Goal: Task Accomplishment & Management: Manage account settings

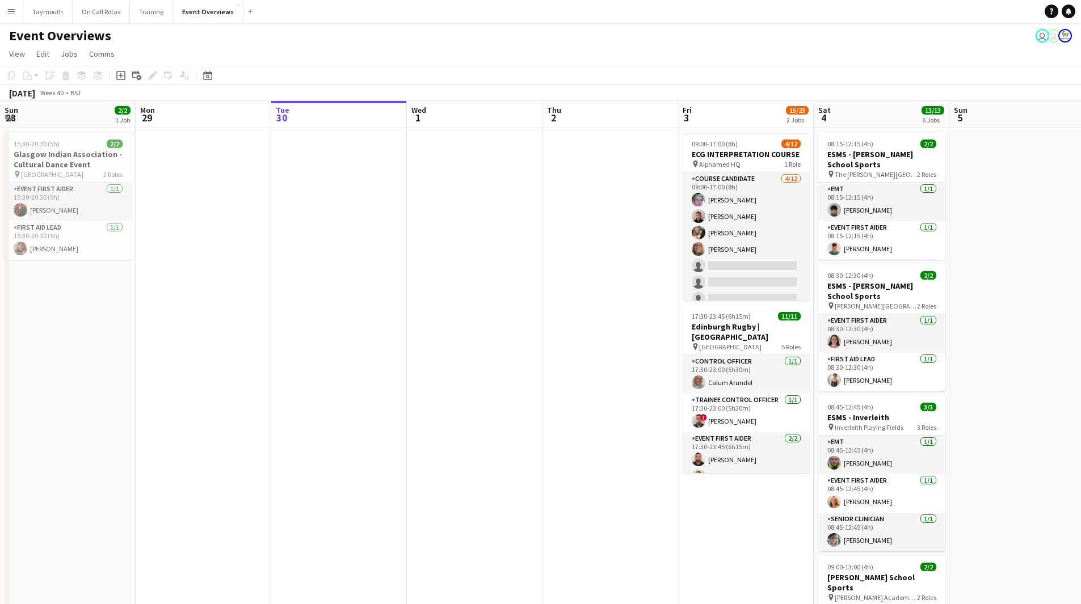
scroll to position [0, 386]
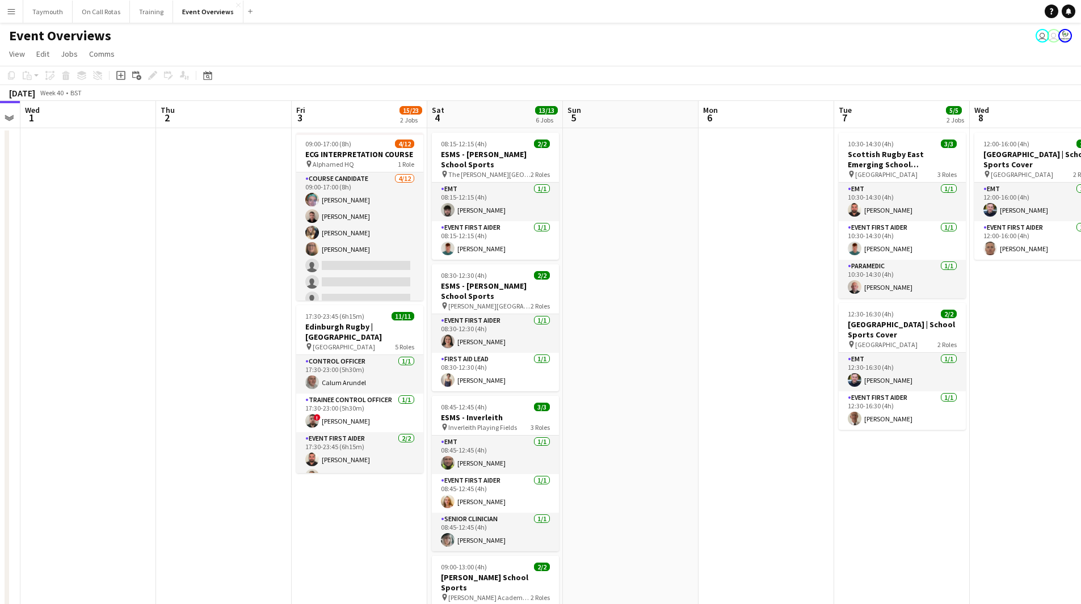
click at [12, 14] on app-icon "Menu" at bounding box center [11, 11] width 9 height 9
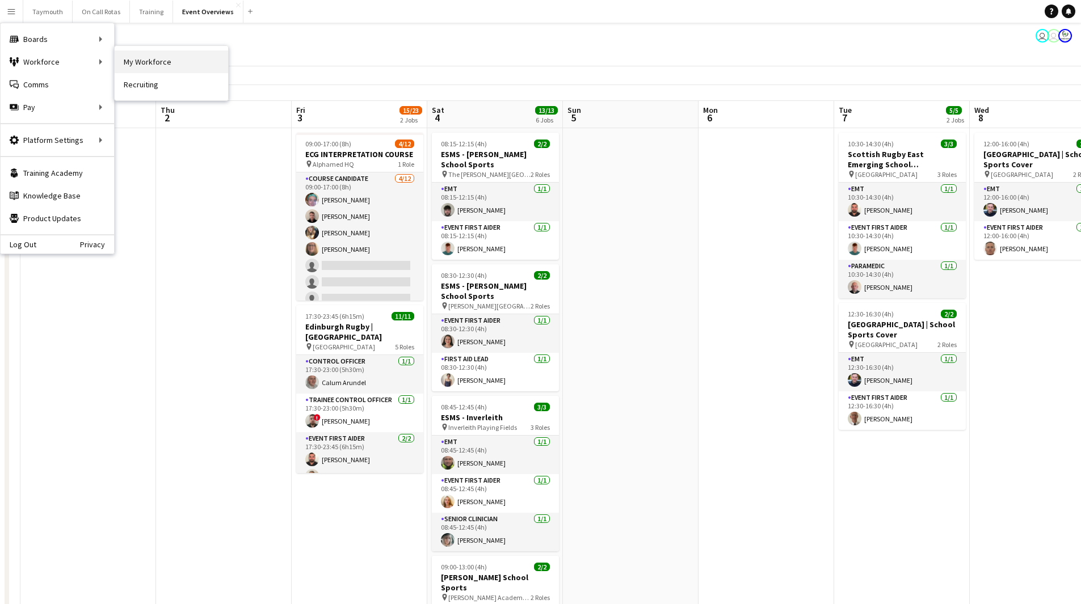
click at [166, 56] on link "My Workforce" at bounding box center [171, 62] width 113 height 23
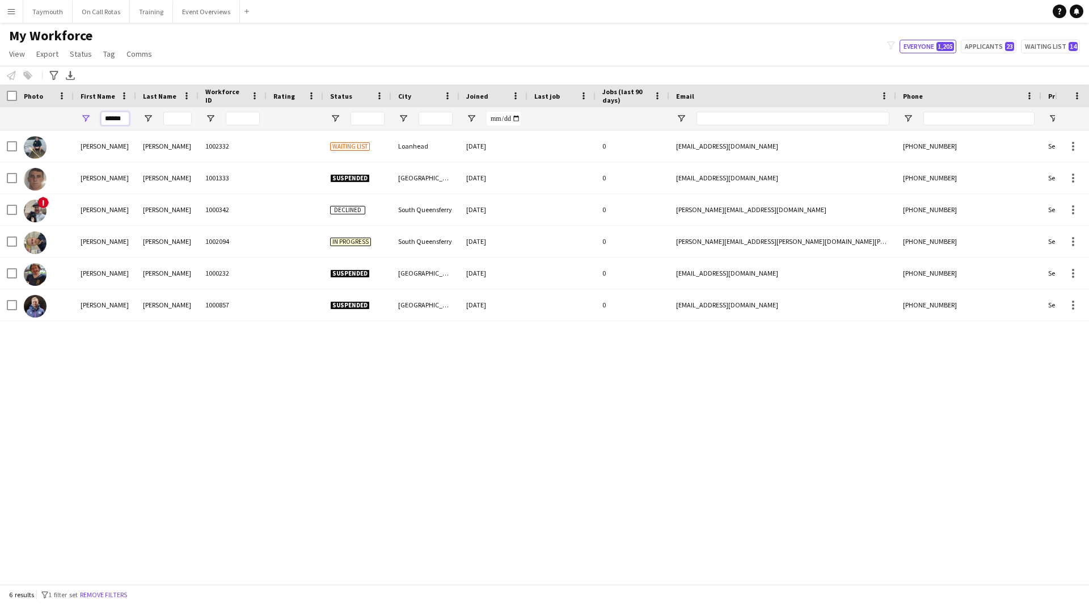
drag, startPoint x: 125, startPoint y: 117, endPoint x: -188, endPoint y: 62, distance: 317.4
click at [0, 62] on html "Menu Boards Boards Boards All jobs Status Workforce Workforce My Workforce Recr…" at bounding box center [544, 302] width 1089 height 604
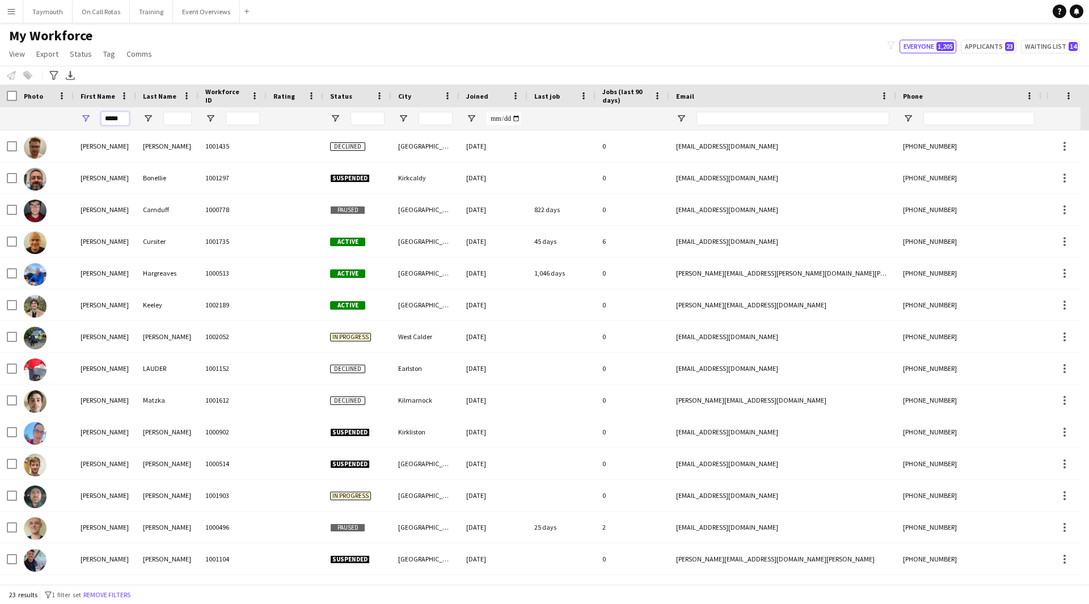
type input "*****"
click at [180, 117] on input "Last Name Filter Input" at bounding box center [177, 119] width 28 height 14
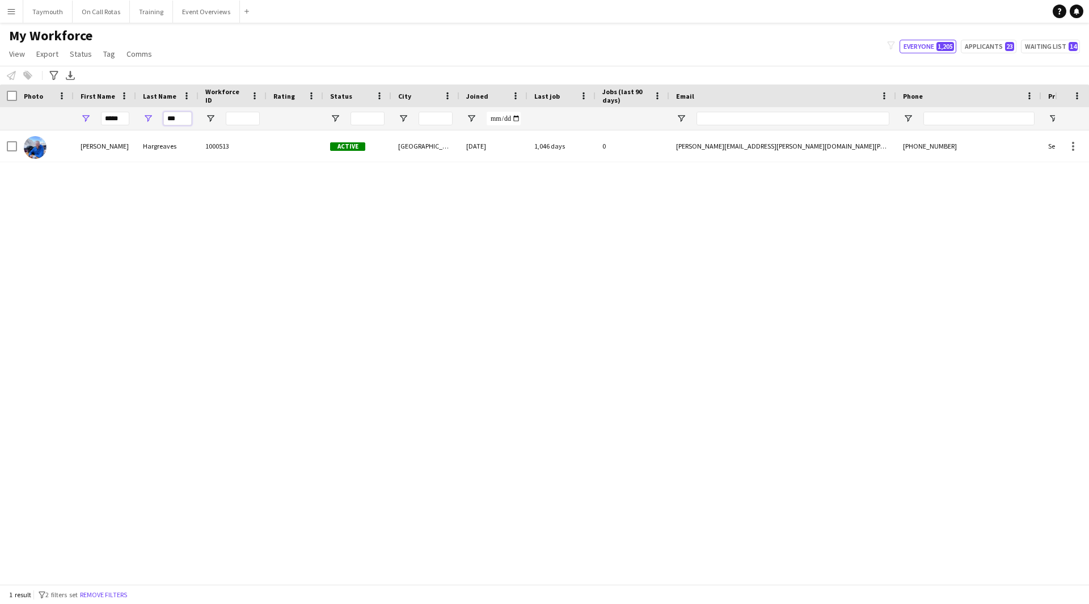
type input "***"
click at [164, 179] on div "[PERSON_NAME] 1000513 Active [GEOGRAPHIC_DATA] [DATE] 1,046 days 0 [PERSON_NAME…" at bounding box center [527, 353] width 1055 height 445
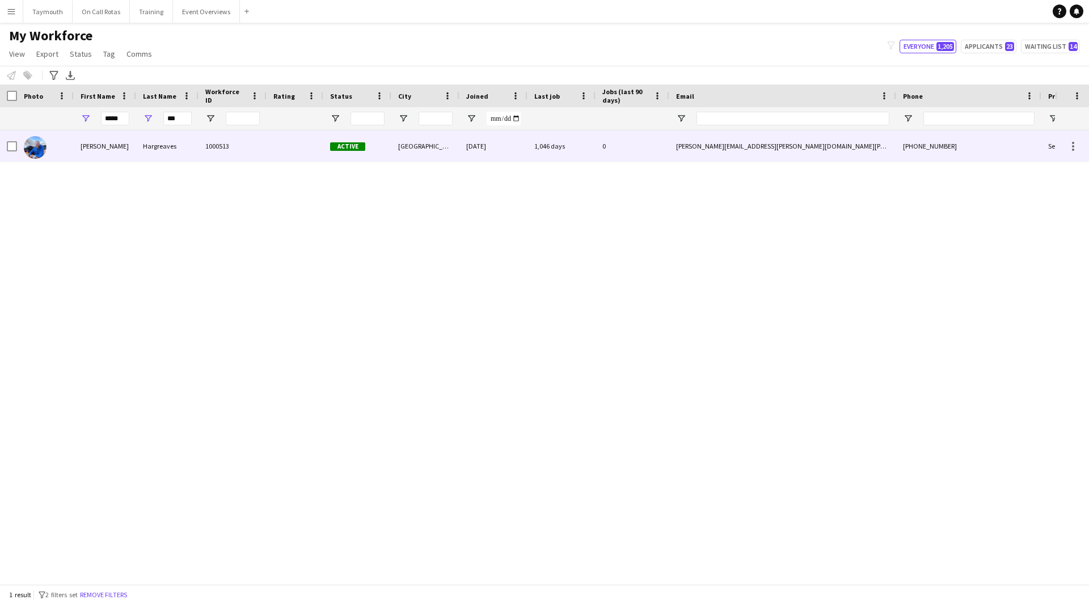
click at [161, 144] on div "Hargreaves" at bounding box center [167, 146] width 62 height 31
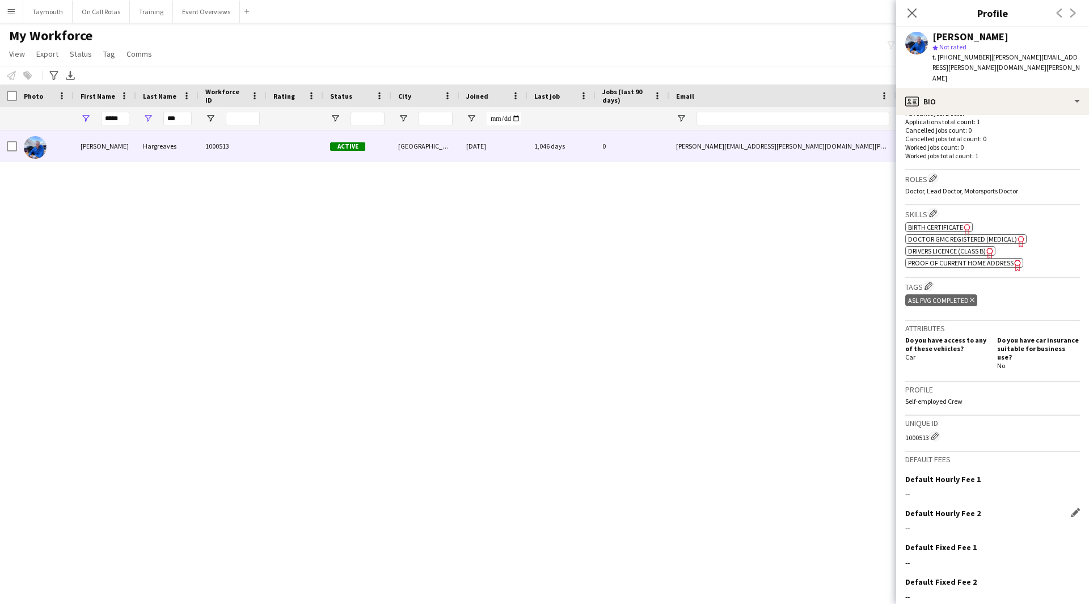
scroll to position [327, 0]
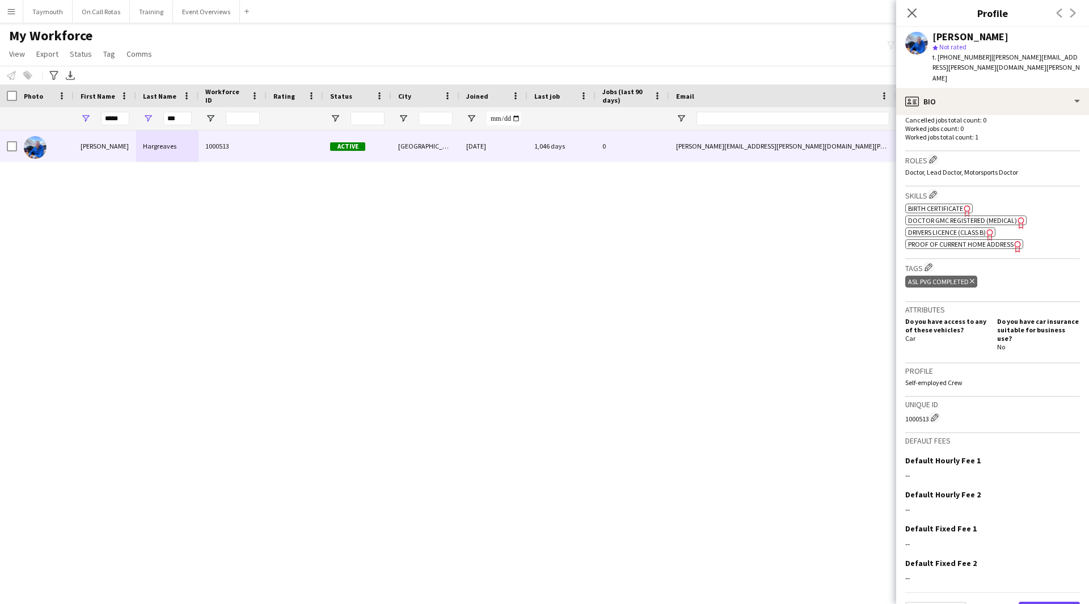
click at [1031, 602] on button "Next" at bounding box center [1049, 613] width 61 height 23
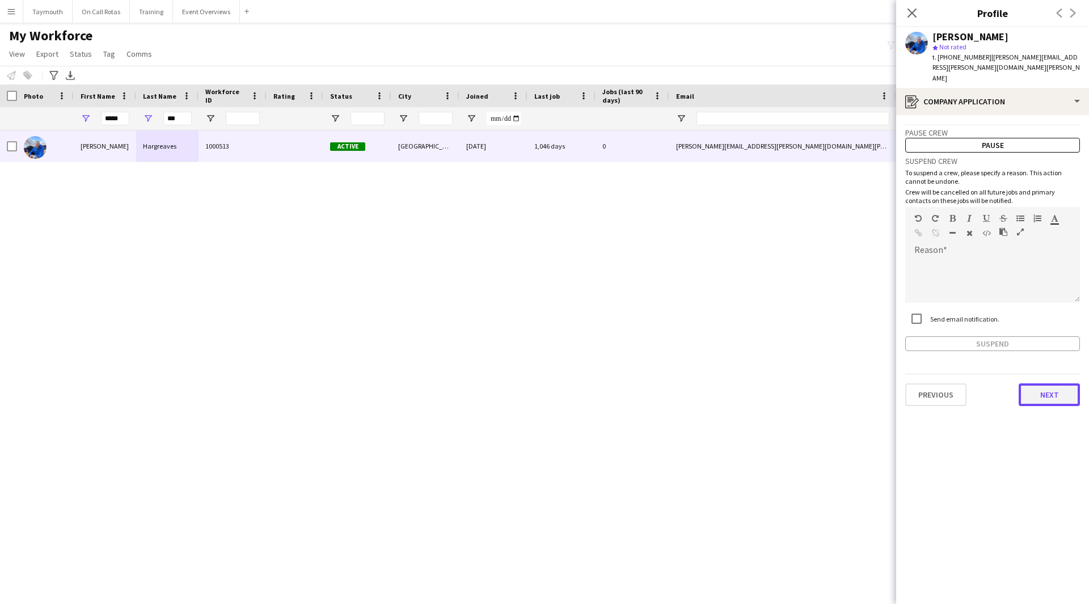
click at [1046, 384] on button "Next" at bounding box center [1049, 395] width 61 height 23
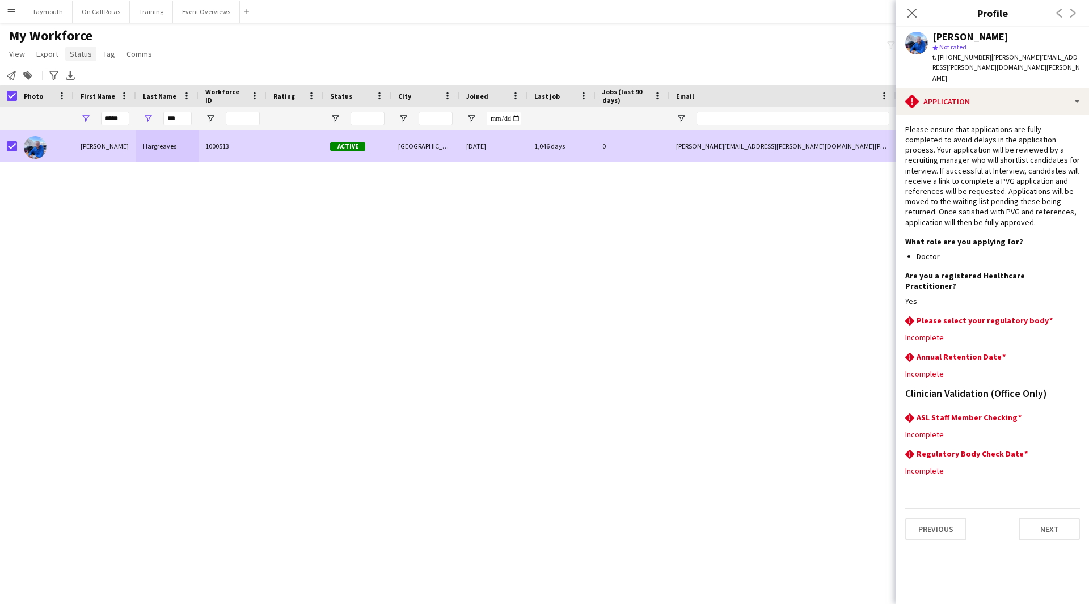
click at [82, 51] on span "Status" at bounding box center [81, 54] width 22 height 10
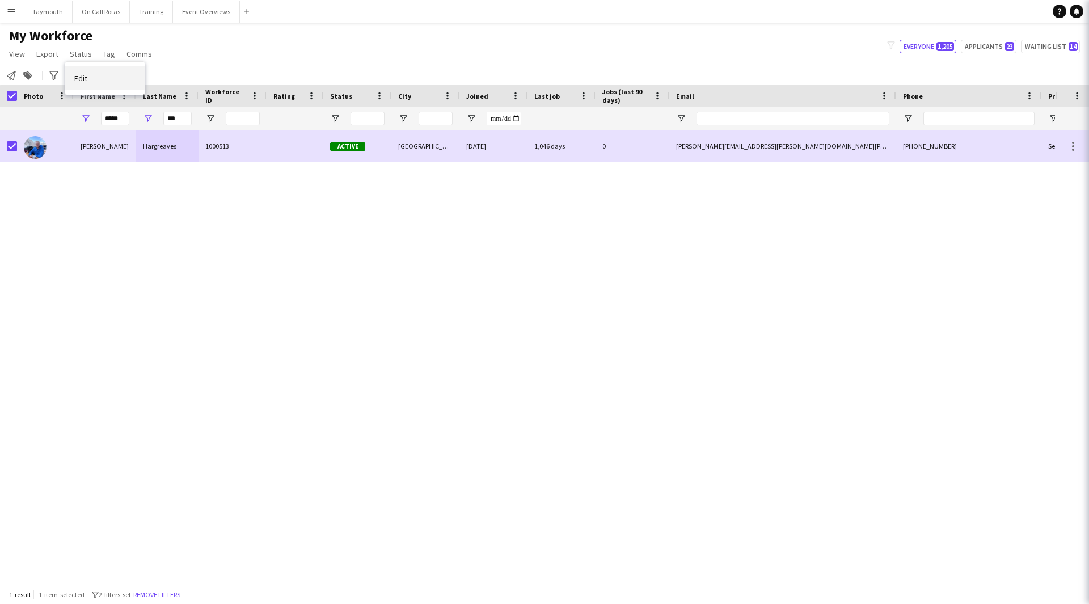
click at [86, 77] on span "Edit" at bounding box center [80, 78] width 13 height 10
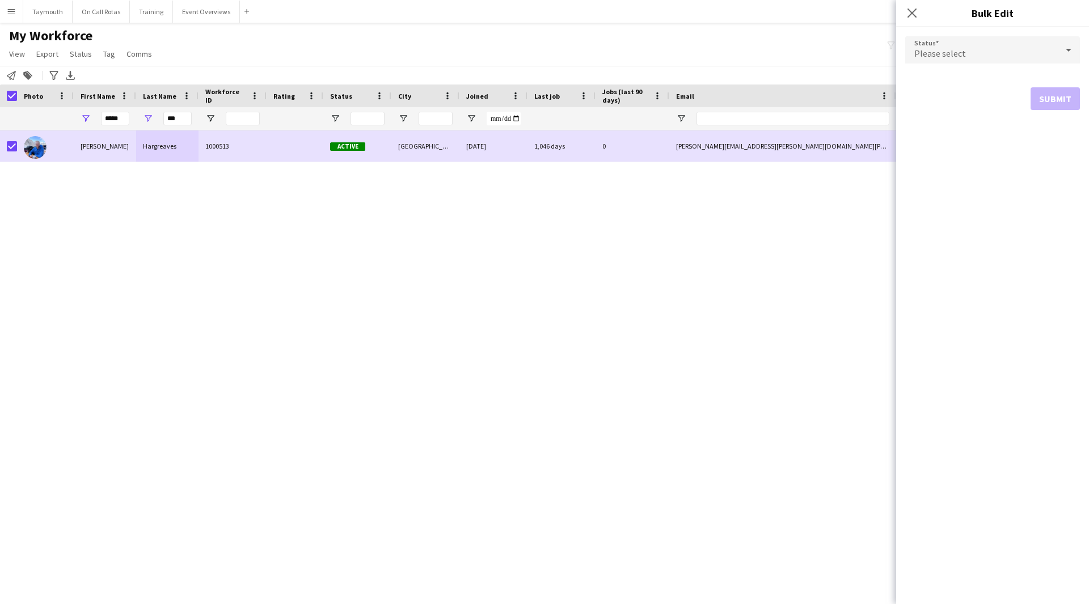
click at [1003, 47] on div "Please select" at bounding box center [982, 49] width 152 height 27
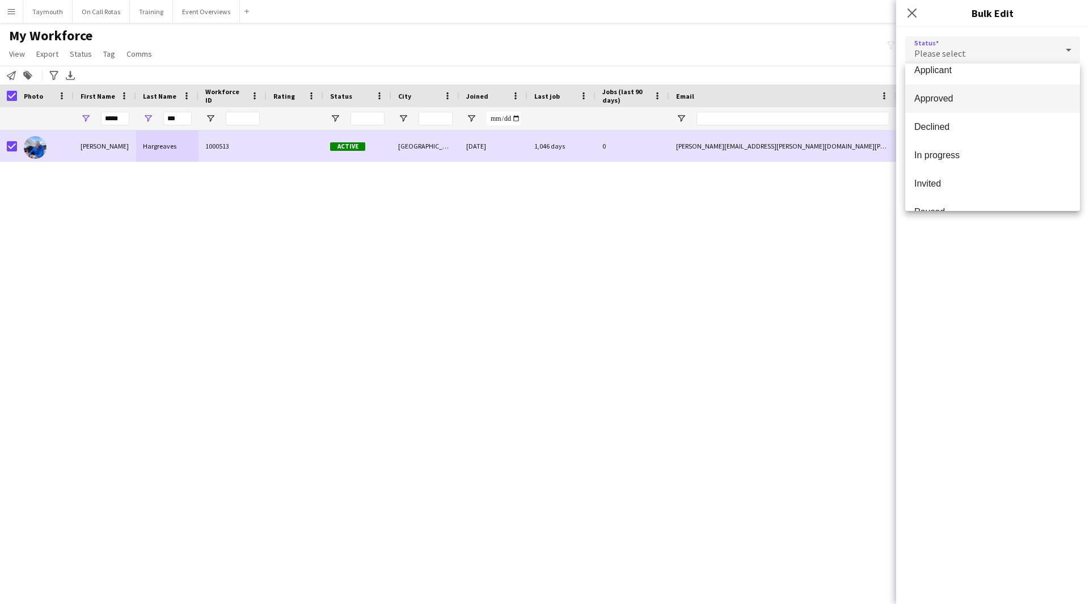
scroll to position [57, 0]
click at [944, 193] on span "Paused" at bounding box center [993, 195] width 157 height 11
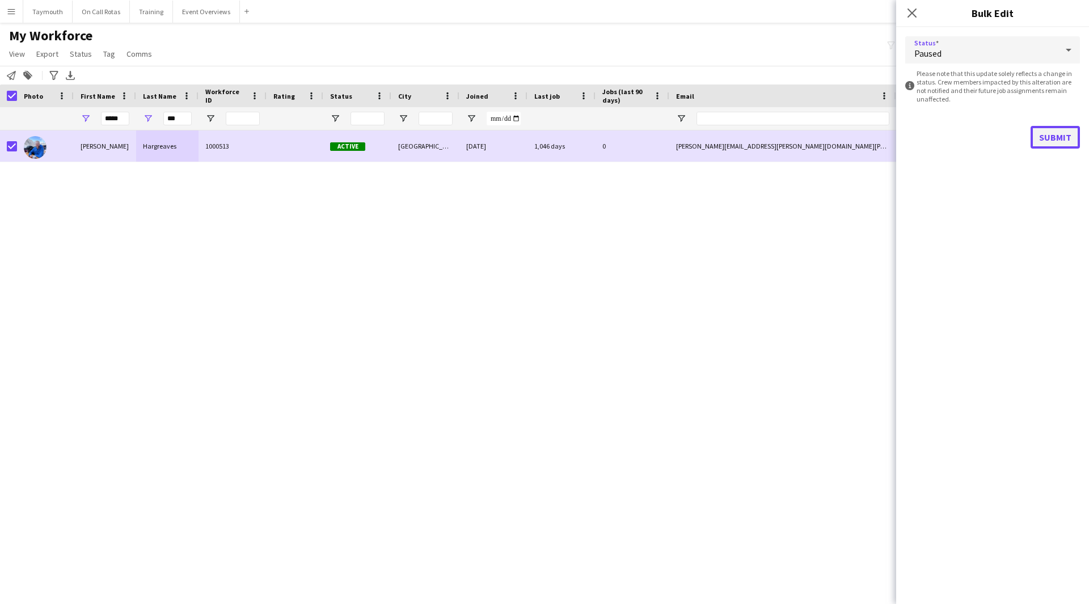
click at [1055, 134] on button "Submit" at bounding box center [1055, 137] width 49 height 23
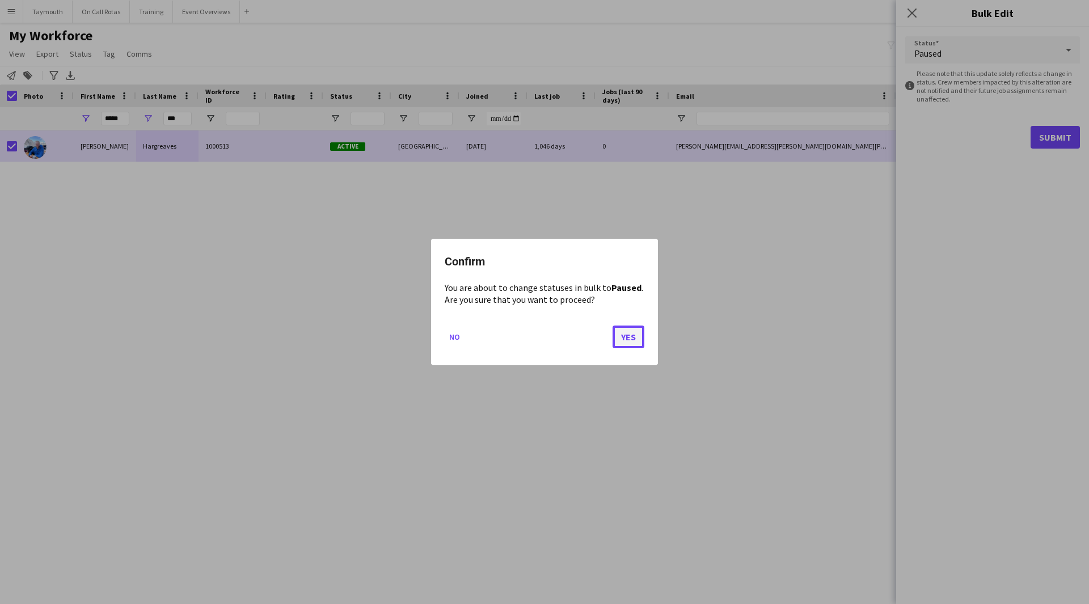
click at [629, 343] on button "Yes" at bounding box center [629, 337] width 32 height 23
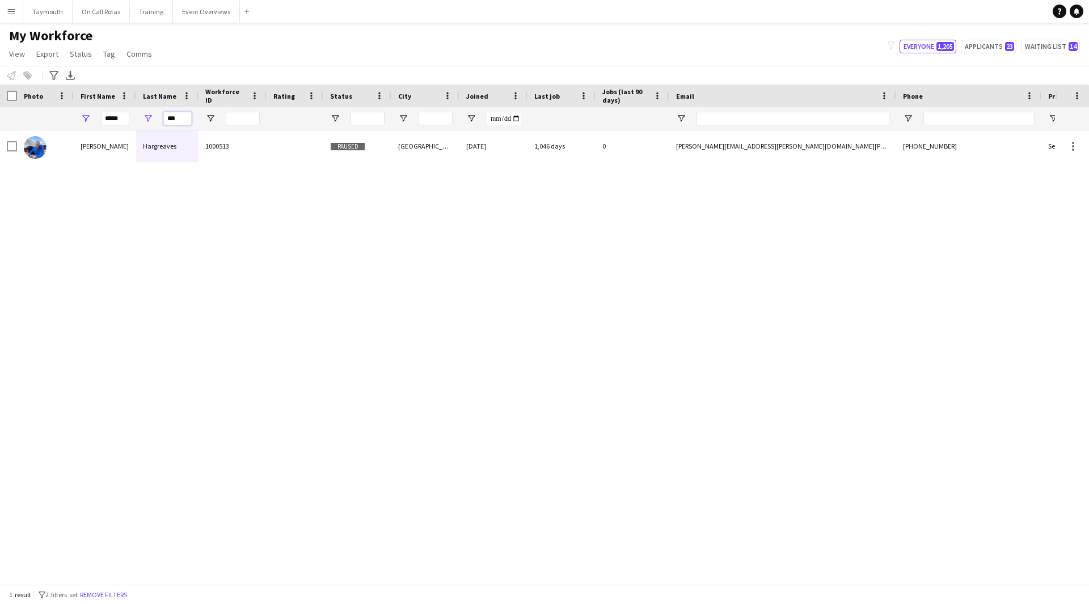
drag, startPoint x: 181, startPoint y: 118, endPoint x: 77, endPoint y: 116, distance: 103.9
click at [77, 116] on div "***** ***" at bounding box center [672, 118] width 1344 height 23
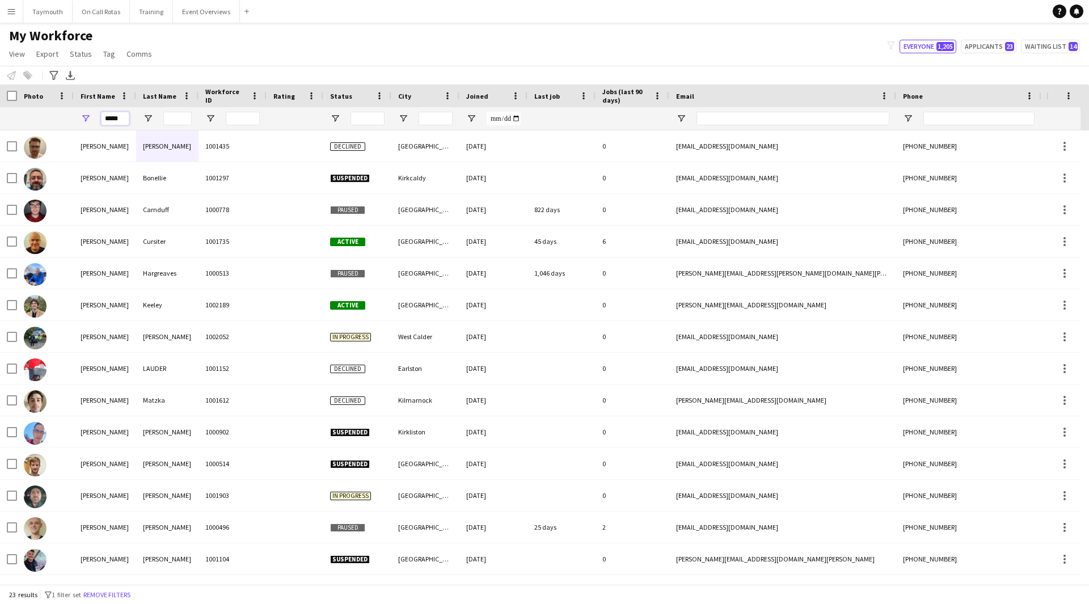
drag, startPoint x: 127, startPoint y: 118, endPoint x: -129, endPoint y: 108, distance: 255.5
click at [0, 108] on html "Menu Boards Boards Boards All jobs Status Workforce Workforce My Workforce Recr…" at bounding box center [544, 302] width 1089 height 604
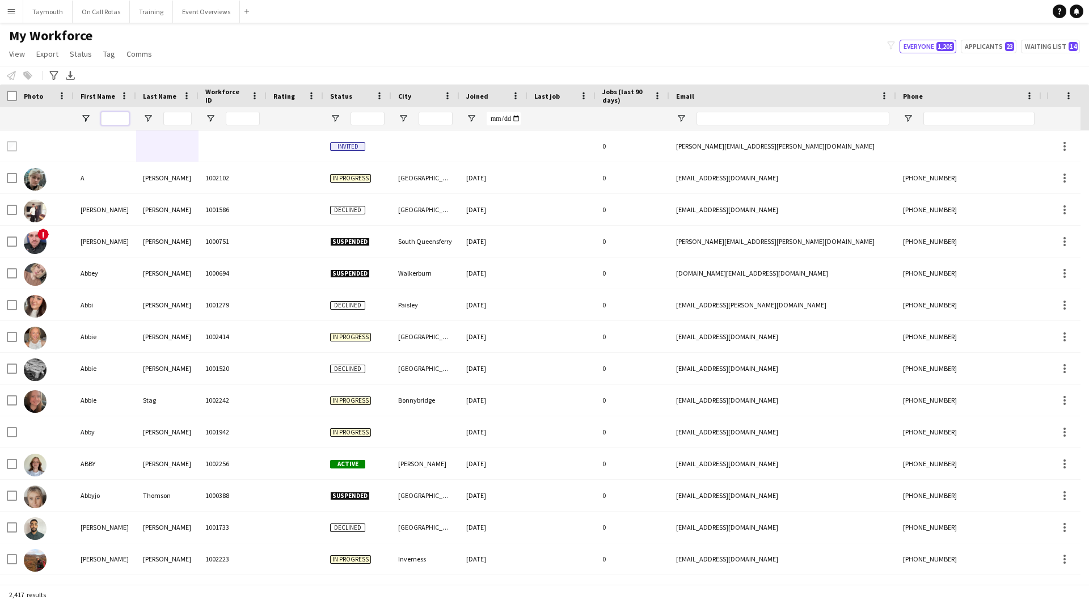
click at [110, 116] on input "First Name Filter Input" at bounding box center [115, 119] width 28 height 14
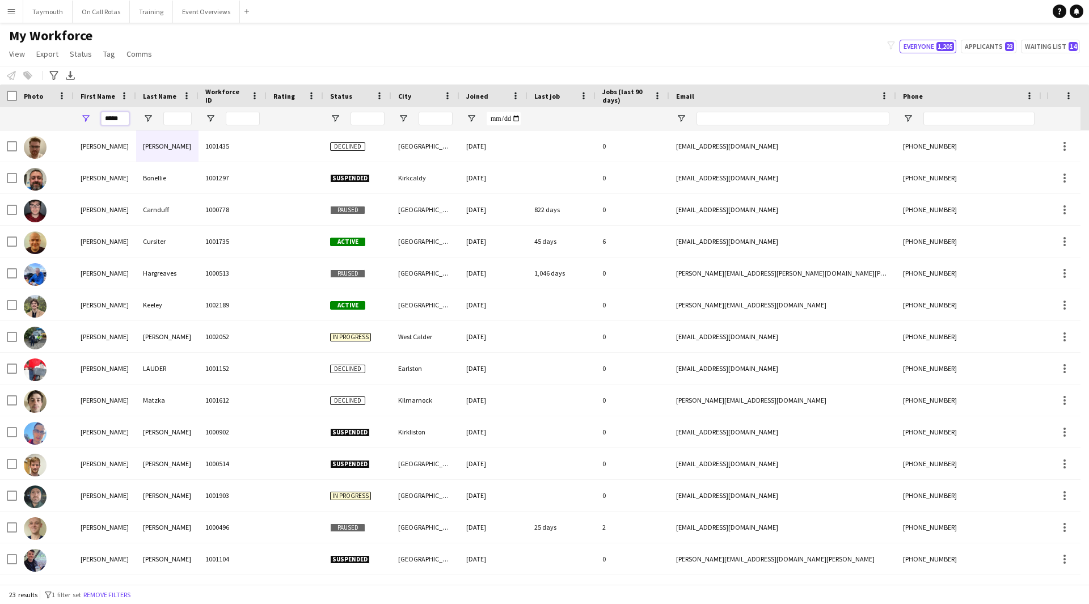
type input "*****"
click at [180, 117] on input "Last Name Filter Input" at bounding box center [177, 119] width 28 height 14
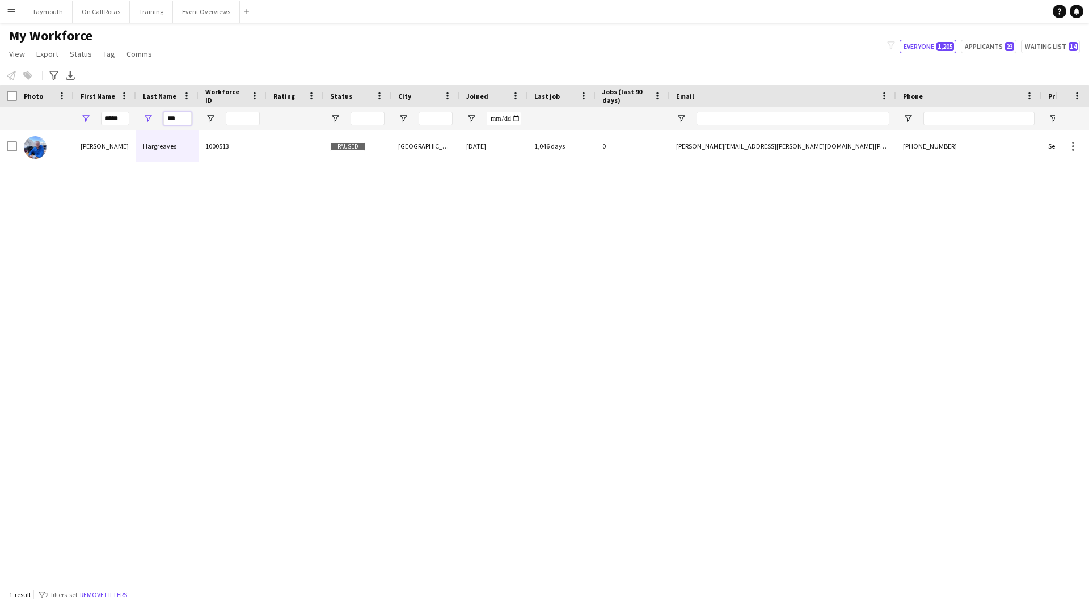
type input "***"
click at [192, 163] on div "[PERSON_NAME] 1000513 Paused [GEOGRAPHIC_DATA] [DATE] 1,046 days 0 [PERSON_NAME…" at bounding box center [527, 353] width 1055 height 445
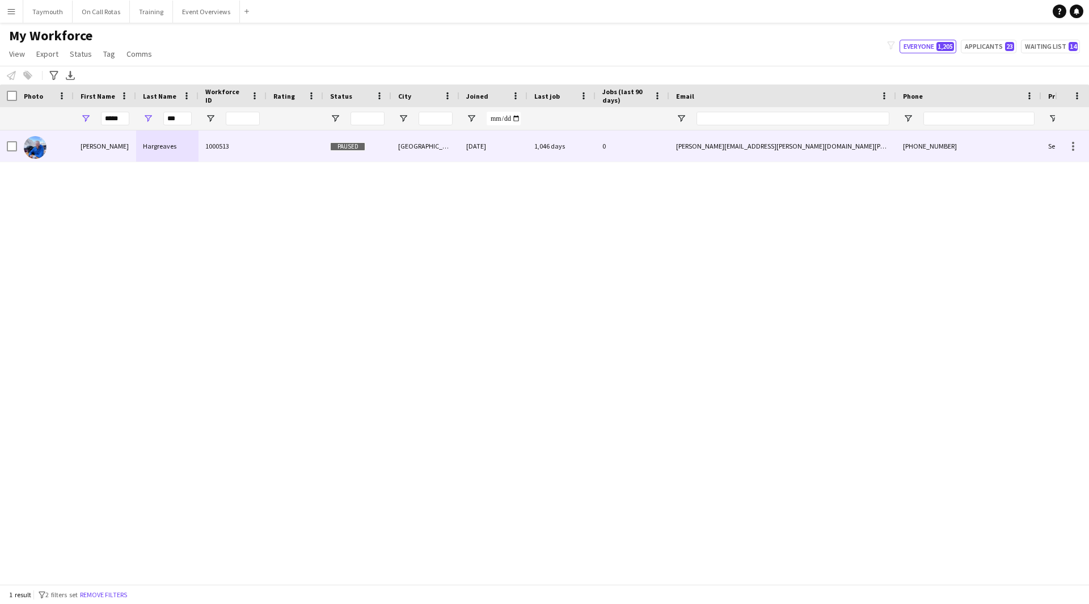
click at [203, 157] on div "1000513" at bounding box center [233, 146] width 68 height 31
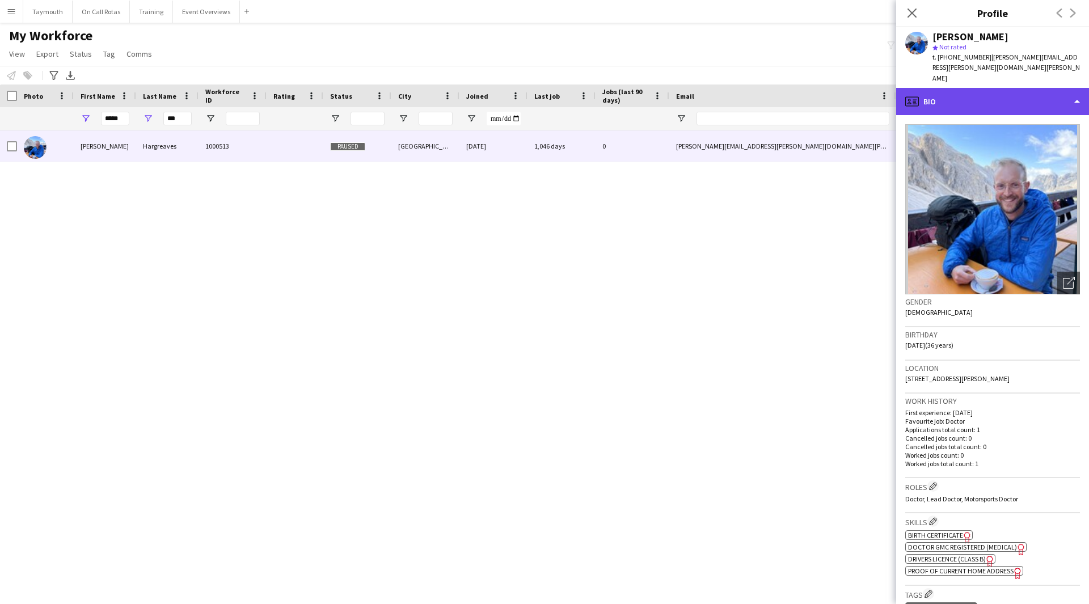
click at [1029, 88] on div "profile Bio" at bounding box center [993, 101] width 193 height 27
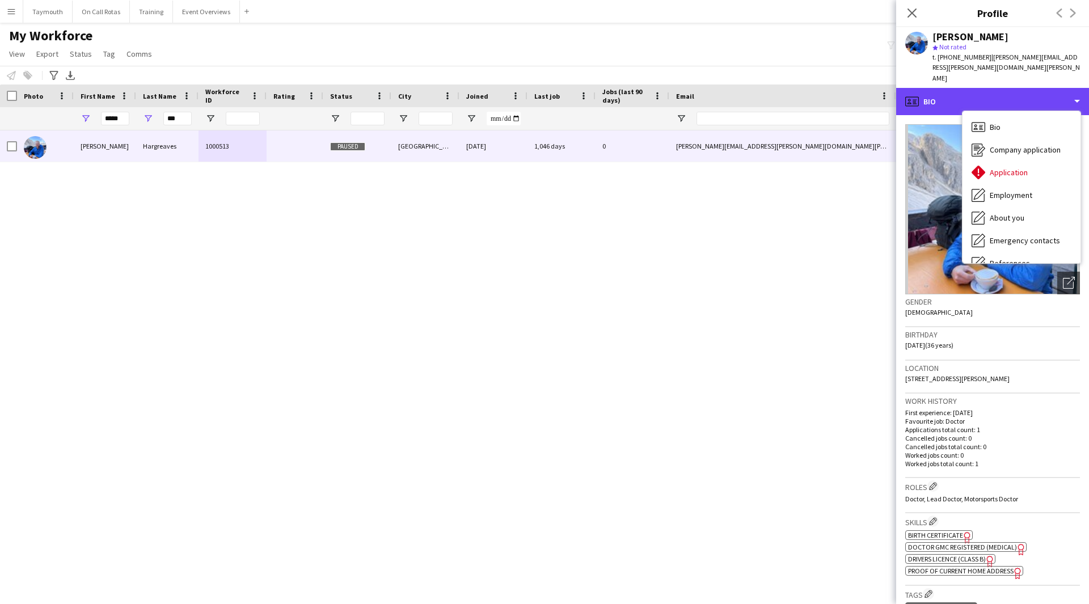
scroll to position [197, 0]
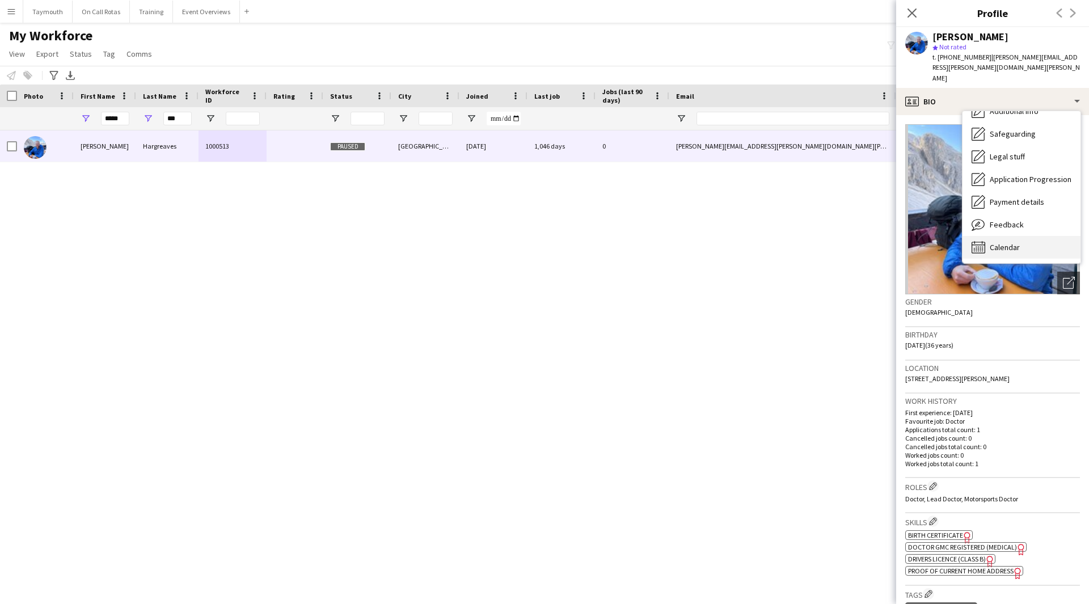
click at [1028, 236] on div "Calendar Calendar" at bounding box center [1022, 247] width 118 height 23
